Goal: Task Accomplishment & Management: Manage account settings

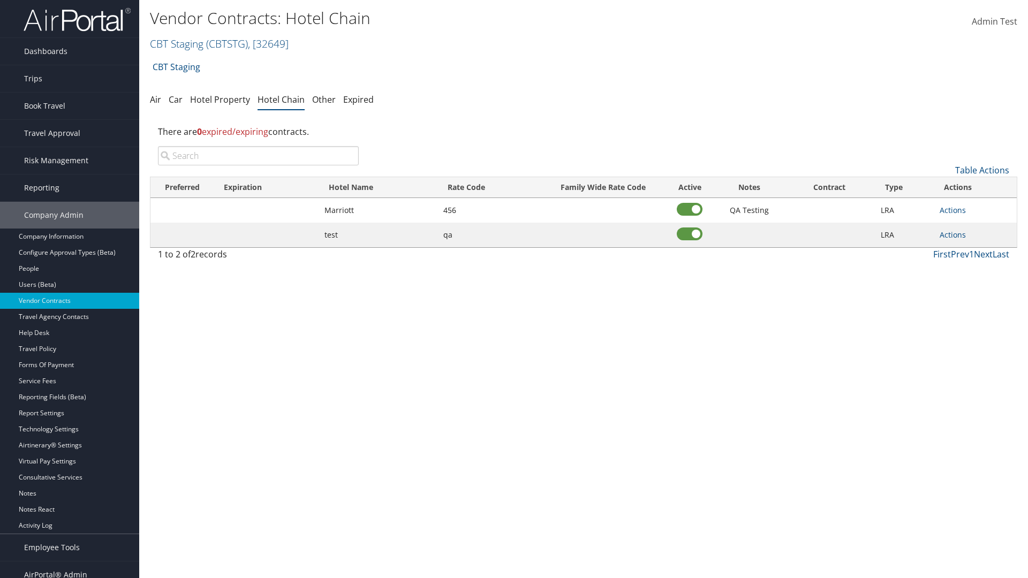
click at [258, 156] on input "search" at bounding box center [258, 155] width 201 height 19
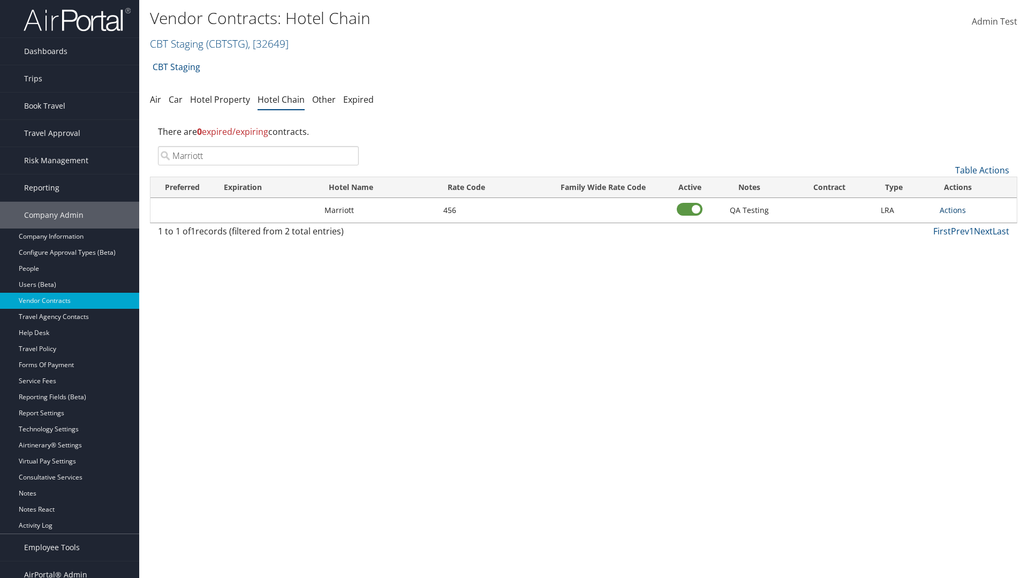
type input "Marriott"
click at [953, 210] on link "Actions" at bounding box center [953, 210] width 26 height 10
click at [965, 262] on link "Delete" at bounding box center [964, 262] width 48 height 18
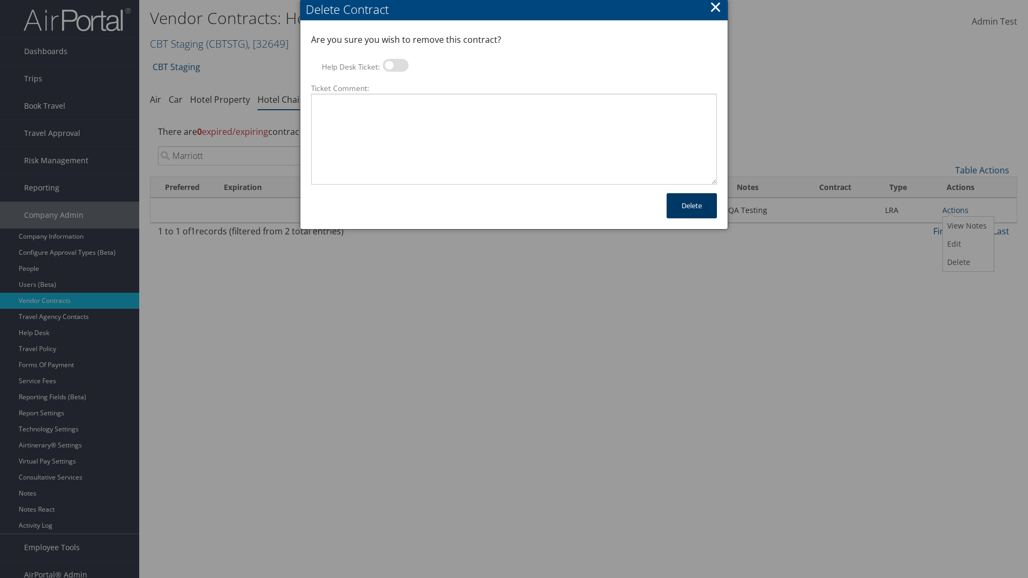
click at [692, 206] on button "Delete" at bounding box center [692, 205] width 50 height 25
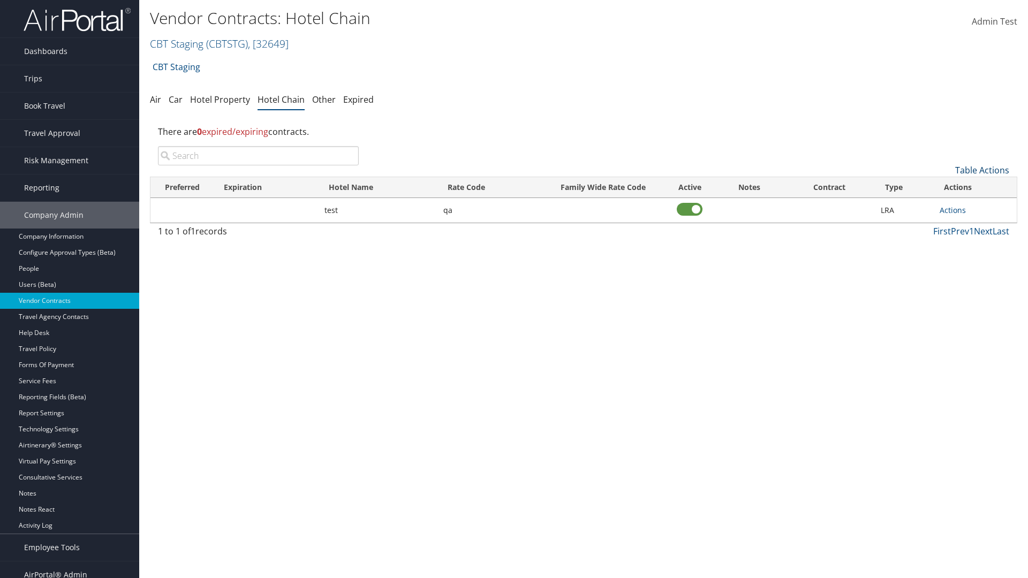
click at [982, 170] on link "Table Actions" at bounding box center [982, 170] width 54 height 12
click at [946, 187] on link "Add New Contract" at bounding box center [946, 187] width 141 height 18
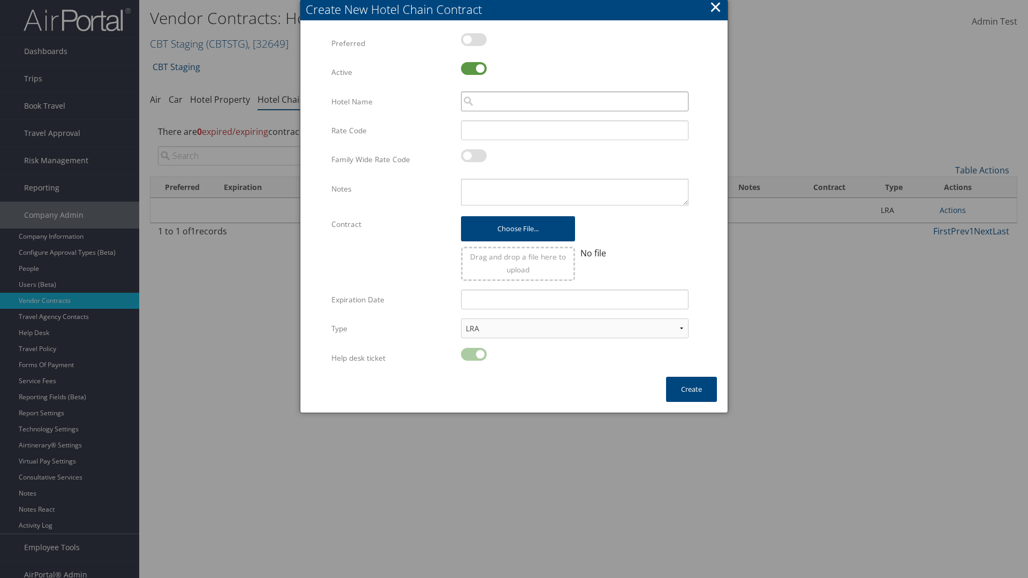
click at [575, 101] on input "search" at bounding box center [575, 102] width 228 height 20
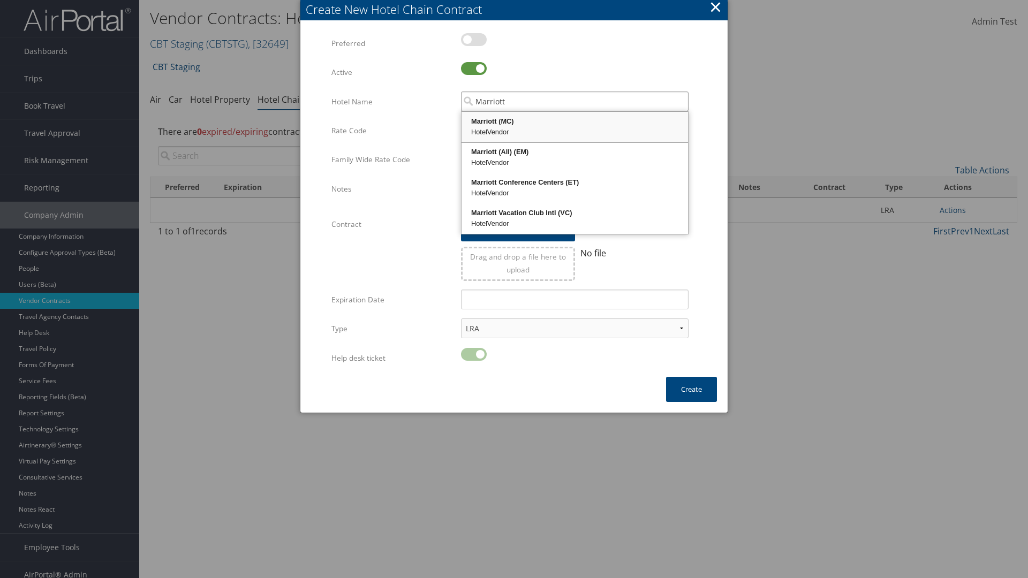
type input "Marriott"
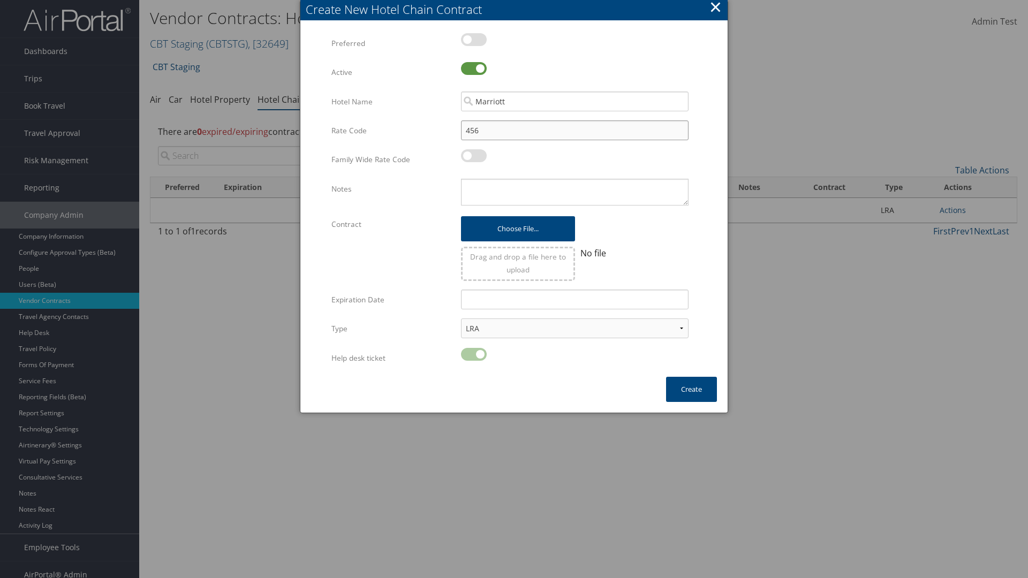
type input "456"
type textarea "QA Testing"
click at [691, 389] on button "Create" at bounding box center [691, 389] width 51 height 25
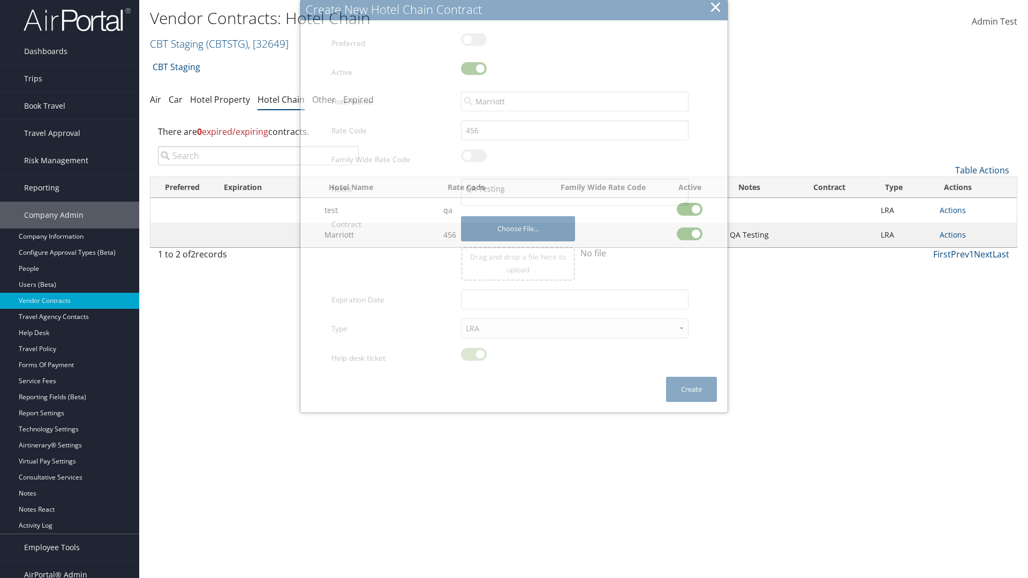
click at [258, 146] on input "search" at bounding box center [258, 155] width 201 height 19
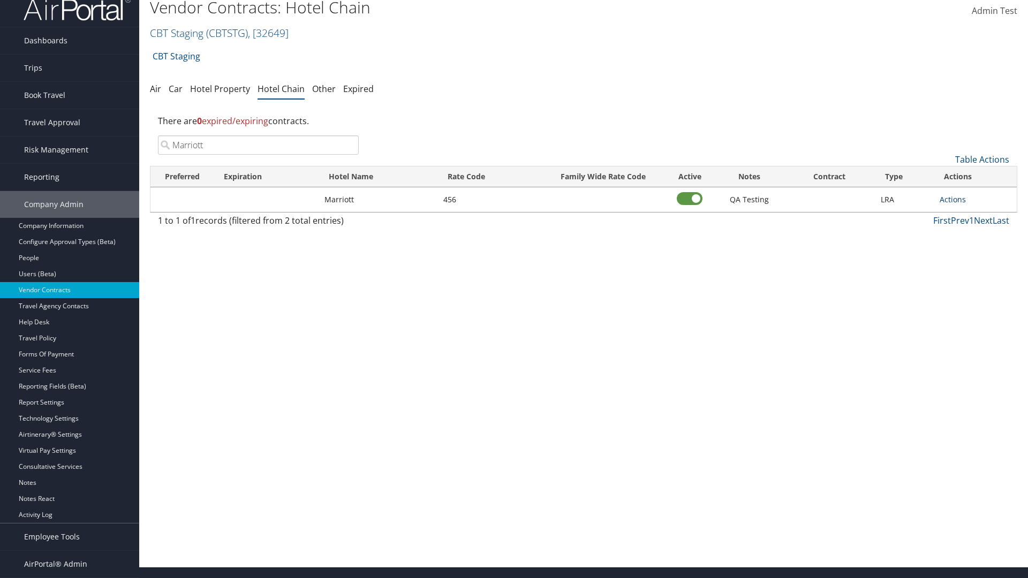
type input "Marriott"
click at [953, 199] on link "Actions" at bounding box center [953, 199] width 26 height 10
click at [965, 215] on link "View Notes" at bounding box center [964, 215] width 48 height 18
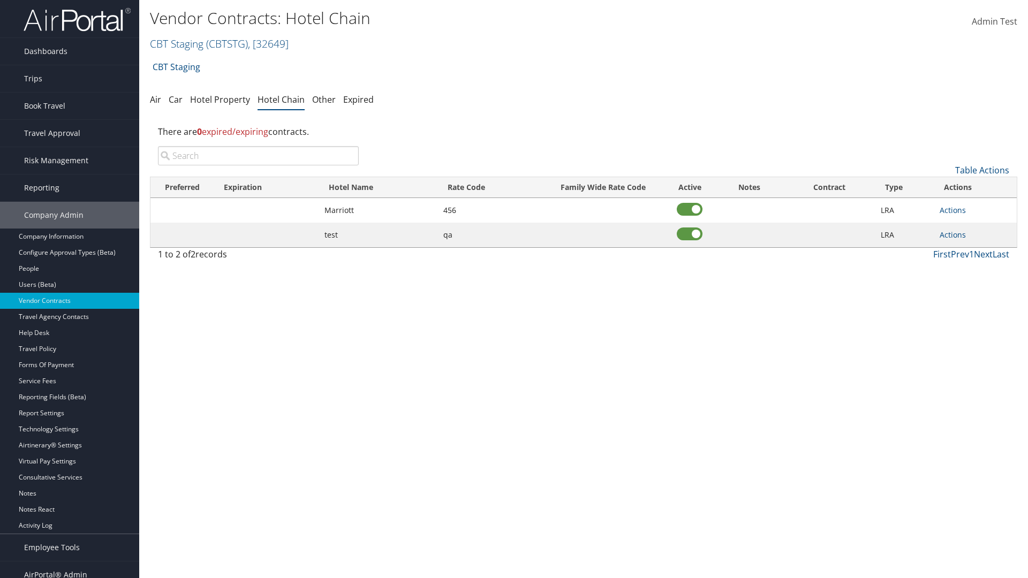
scroll to position [11, 0]
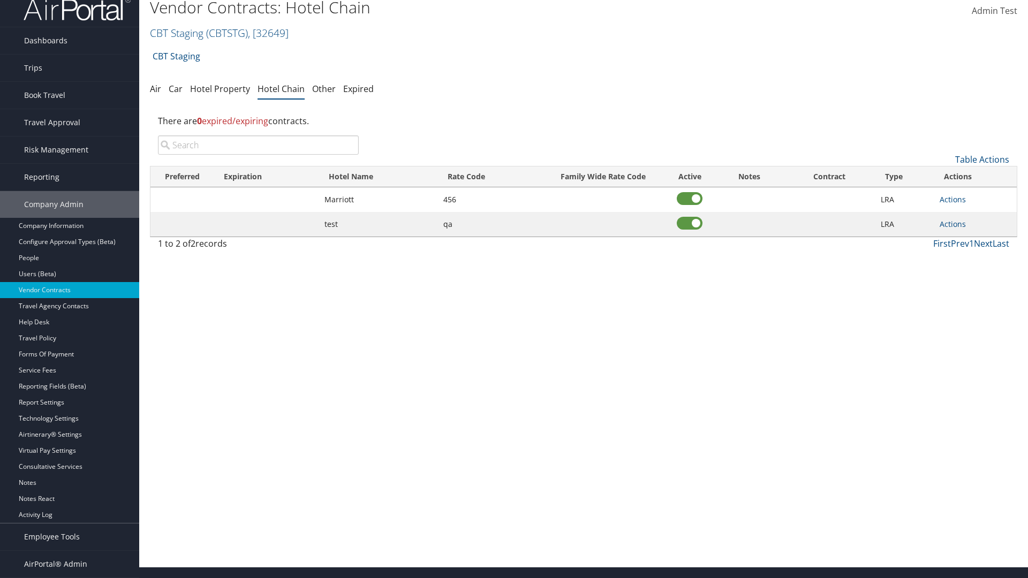
click at [258, 145] on input "search" at bounding box center [258, 145] width 201 height 19
type input "Marriott"
